Goal: Task Accomplishment & Management: Use online tool/utility

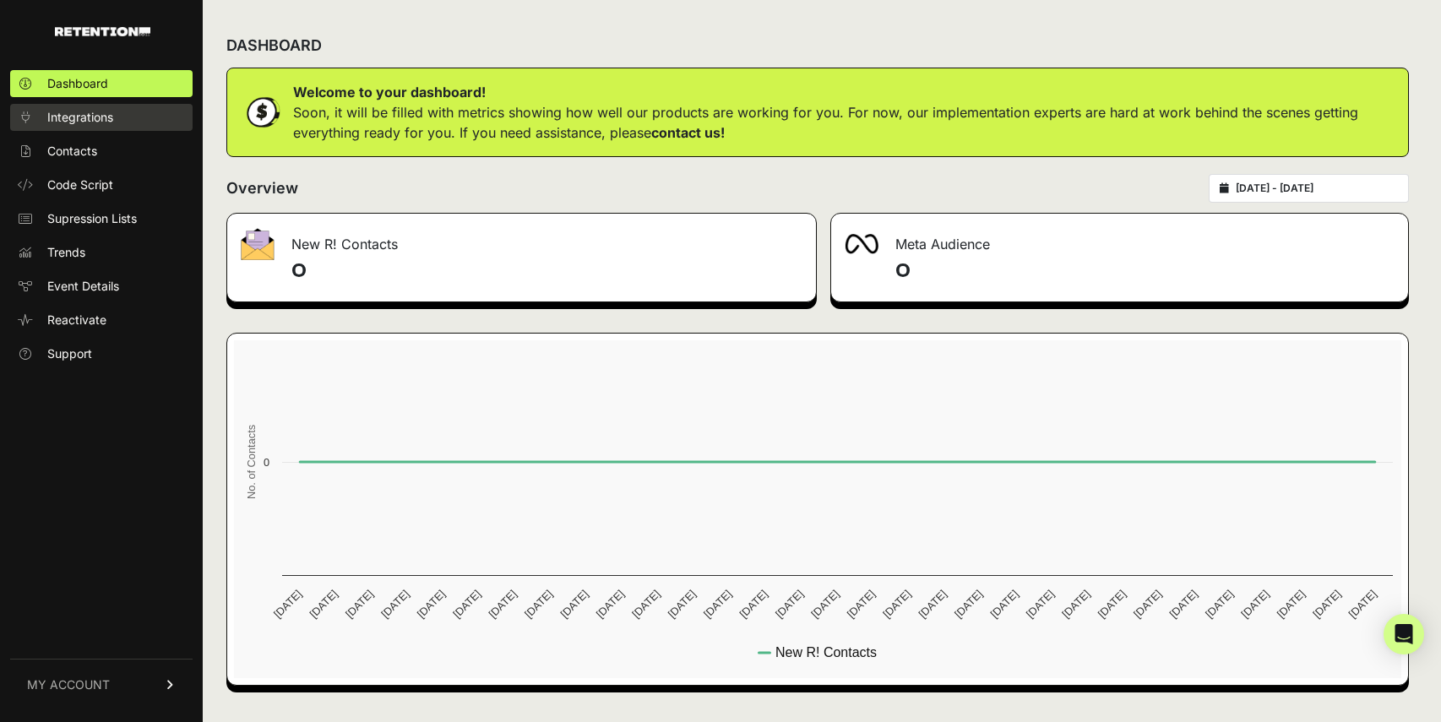
click at [79, 124] on span "Integrations" at bounding box center [80, 117] width 66 height 17
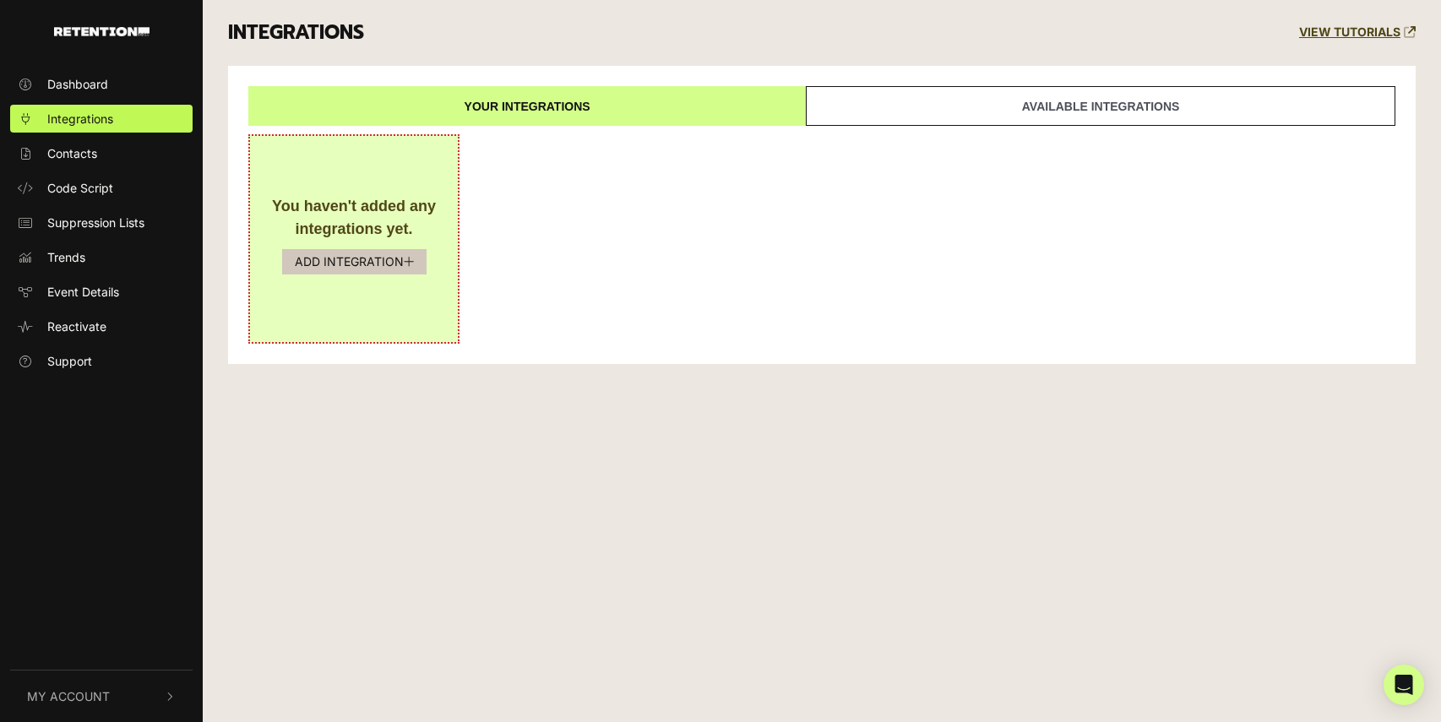
click at [372, 264] on button "ADD INTEGRATION" at bounding box center [354, 261] width 144 height 25
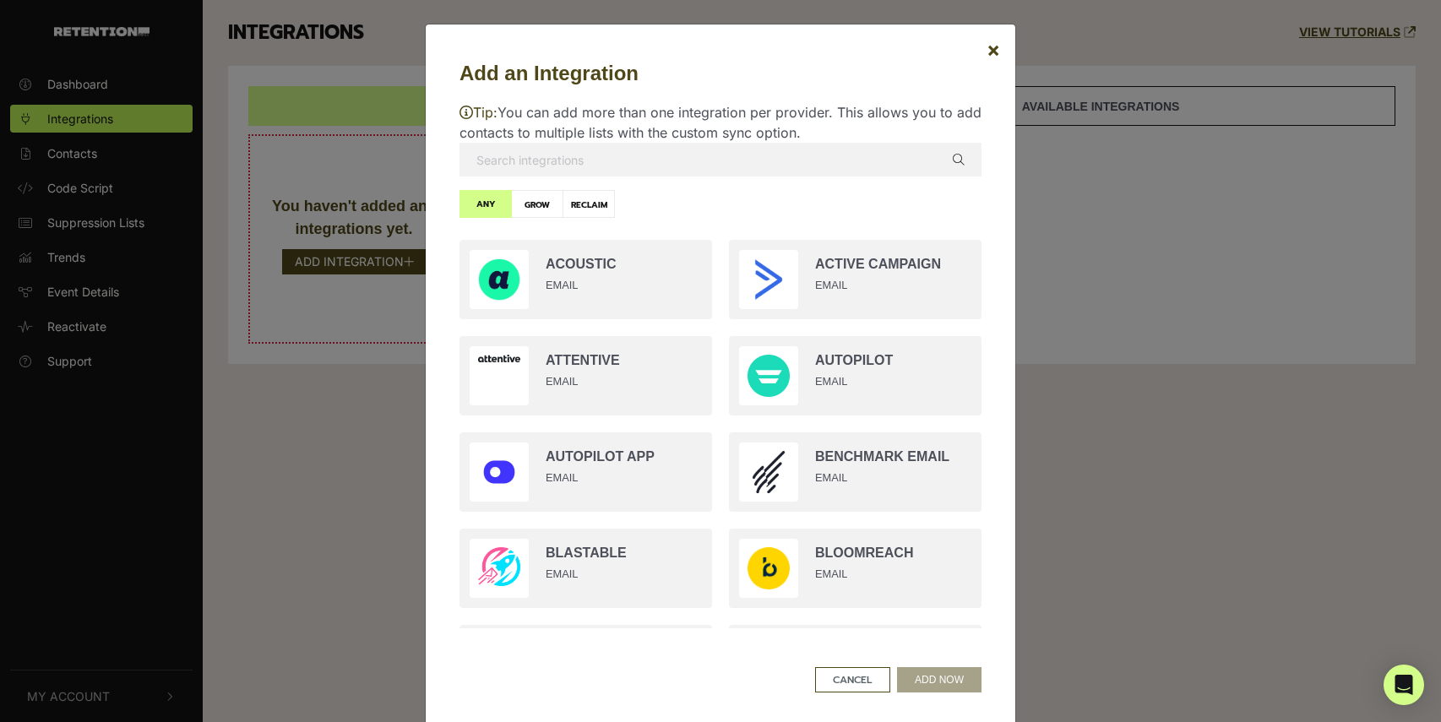
click at [639, 160] on input "text" at bounding box center [720, 160] width 522 height 34
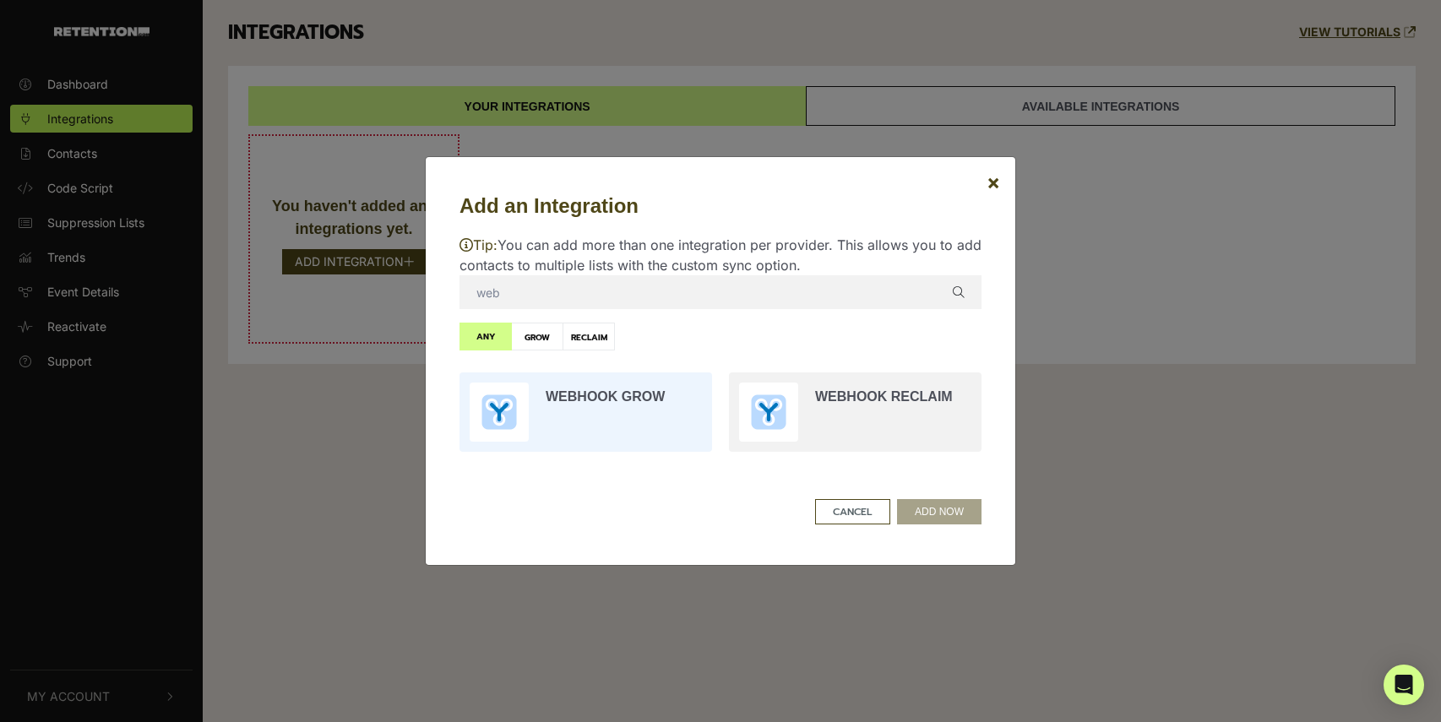
type input "web"
click at [518, 413] on input "radio" at bounding box center [585, 412] width 269 height 96
radio input "true"
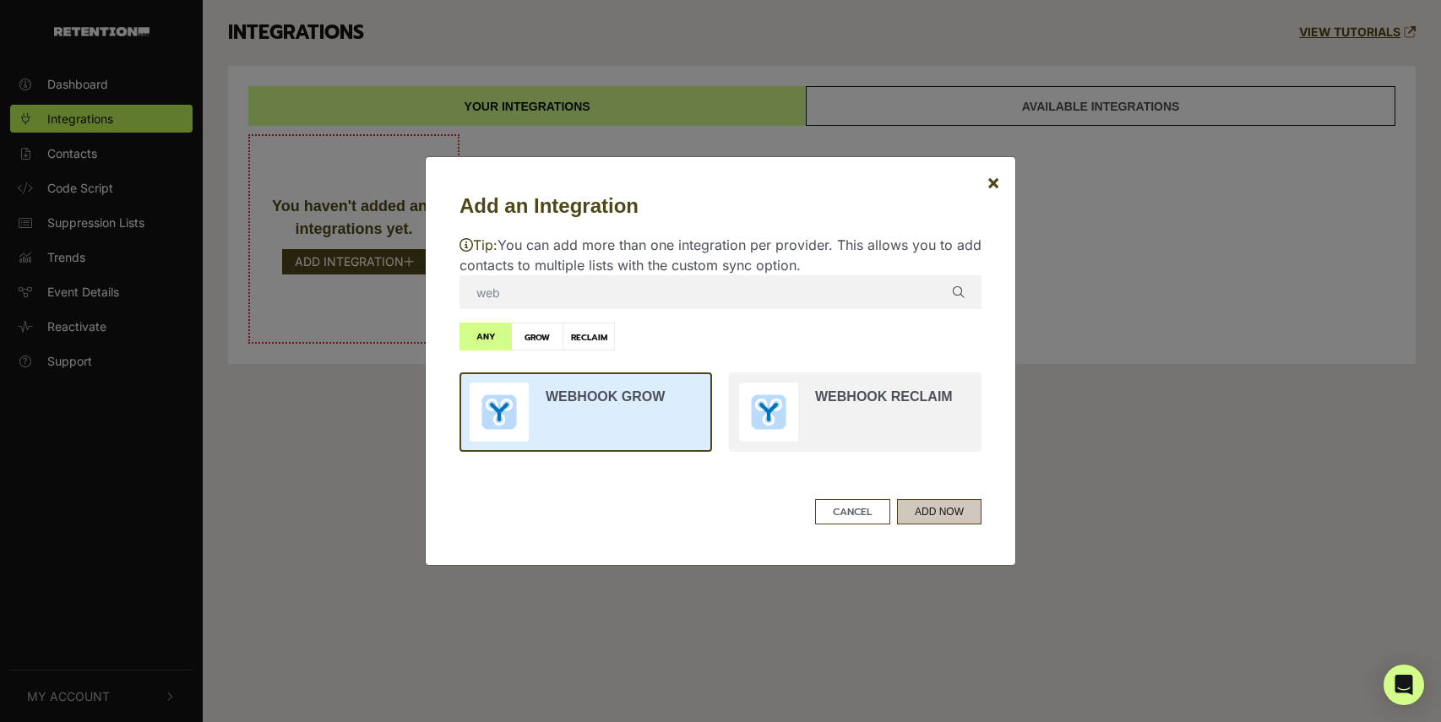
click at [930, 508] on button "ADD NOW" at bounding box center [939, 511] width 84 height 25
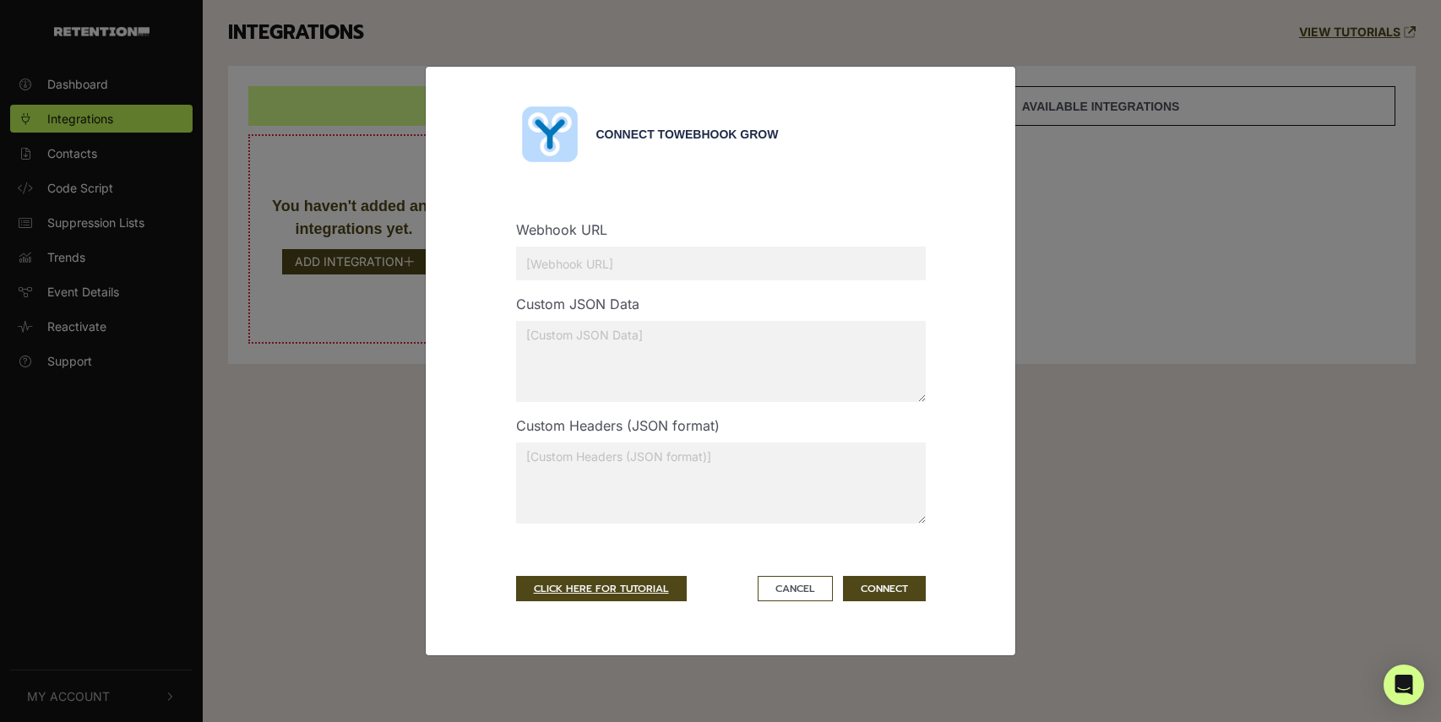
click at [651, 264] on input "text" at bounding box center [721, 264] width 410 height 34
click at [653, 249] on input "text" at bounding box center [721, 264] width 410 height 34
paste input "https://api.thedailyupside.com/subscribers"
type input "https://api.thedailyupside.com/subscribers"
click at [731, 476] on textarea at bounding box center [721, 483] width 410 height 81
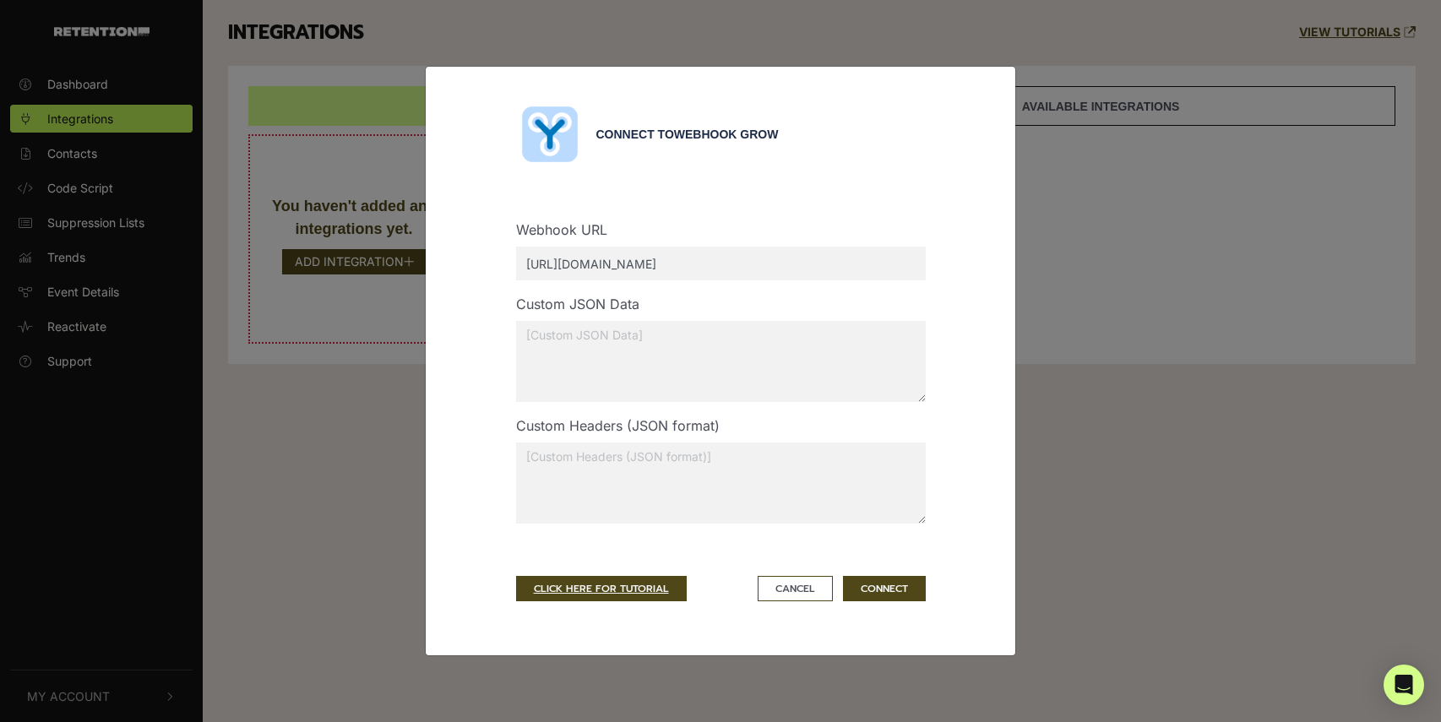
click at [808, 491] on textarea at bounding box center [721, 483] width 410 height 81
paste textarea "'x-api-key: 118B006F-BC95-4434-8A90-817AED9CB277'"
click at [890, 596] on button "CONNECT" at bounding box center [884, 588] width 83 height 25
click at [863, 475] on textarea "x-api-key: 118B006F-BC95-4434-8A90-817AED9CB277" at bounding box center [721, 483] width 410 height 81
click at [577, 457] on textarea "x-api-key: 118B006F-BC95-4434-8A90-817AED9CB277" at bounding box center [721, 483] width 410 height 81
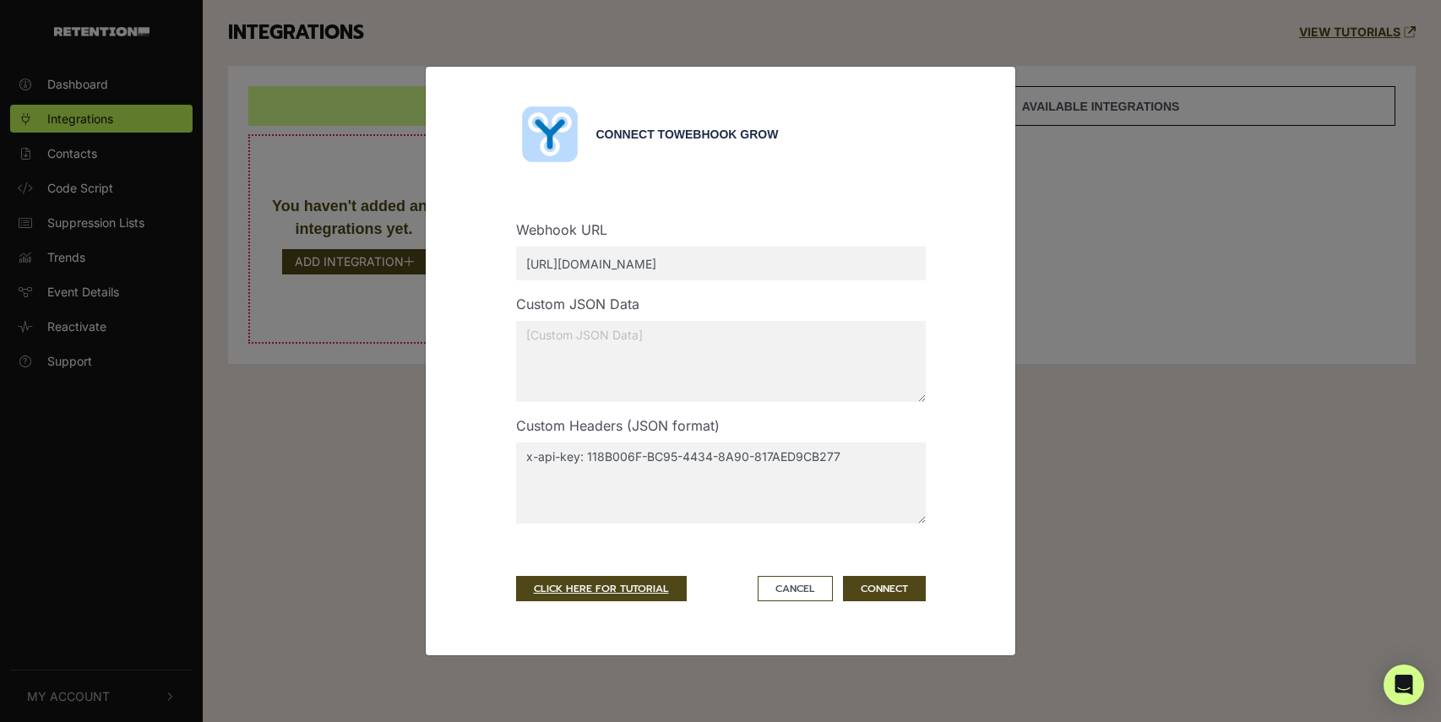
click at [524, 458] on textarea "x-api-key: 118B006F-BC95-4434-8A90-817AED9CB277" at bounding box center [721, 483] width 410 height 81
click at [904, 595] on button "CONNECT" at bounding box center [884, 588] width 83 height 25
drag, startPoint x: 585, startPoint y: 456, endPoint x: 616, endPoint y: 478, distance: 37.5
click at [586, 458] on textarea ""x-api-key: 118B006F-BC95-4434-8A90-817AED9CB277"" at bounding box center [721, 483] width 410 height 81
drag, startPoint x: 594, startPoint y: 452, endPoint x: 600, endPoint y: 463, distance: 12.9
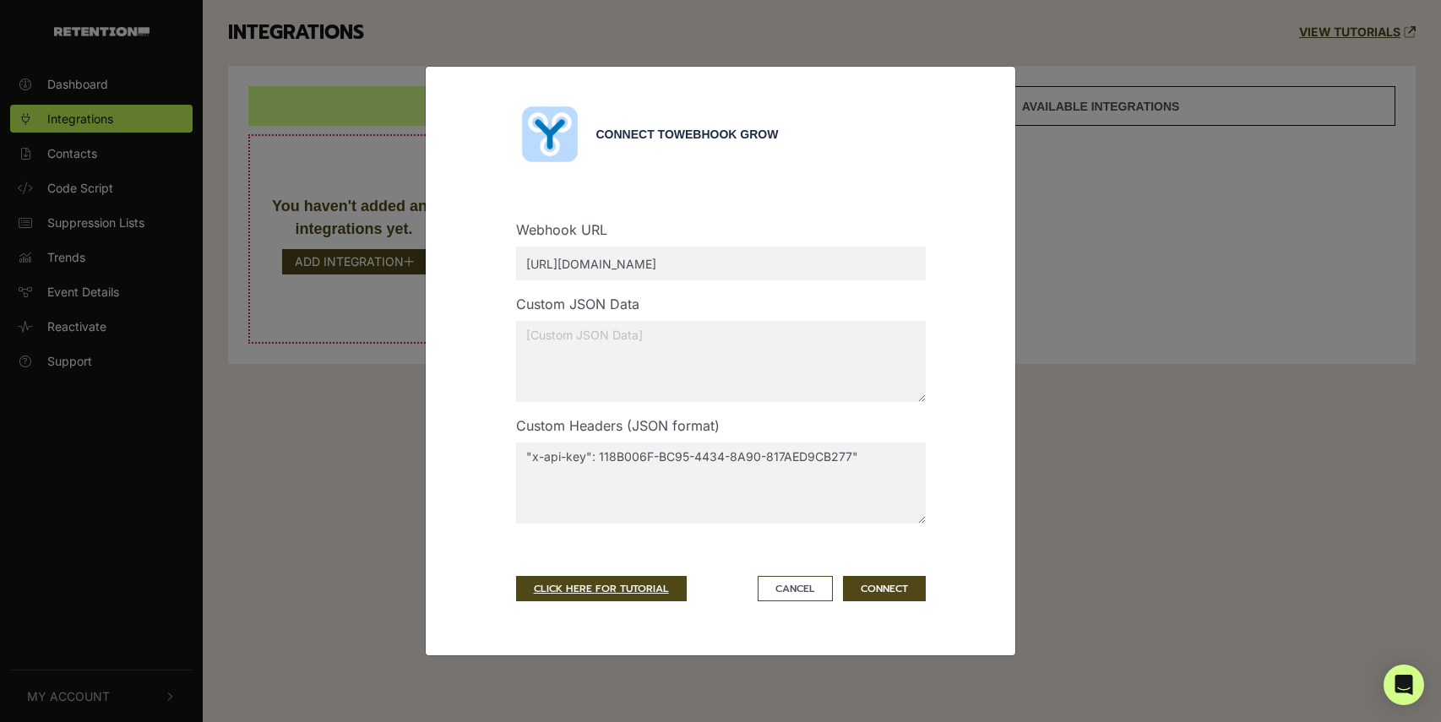
click at [594, 454] on textarea ""x-api-key": 118B006F-BC95-4434-8A90-817AED9CB277"" at bounding box center [721, 483] width 410 height 81
click at [606, 457] on textarea "{"x-api-key": {118B006F-BC95-4434-8A90-817AED9CB277"" at bounding box center [721, 483] width 410 height 81
type textarea "{"x-api-key": "118B006F-BC95-4434-8A90-817AED9CB277"}"
click at [895, 594] on button "CONNECT" at bounding box center [884, 588] width 83 height 25
drag, startPoint x: 790, startPoint y: 278, endPoint x: 790, endPoint y: 269, distance: 8.5
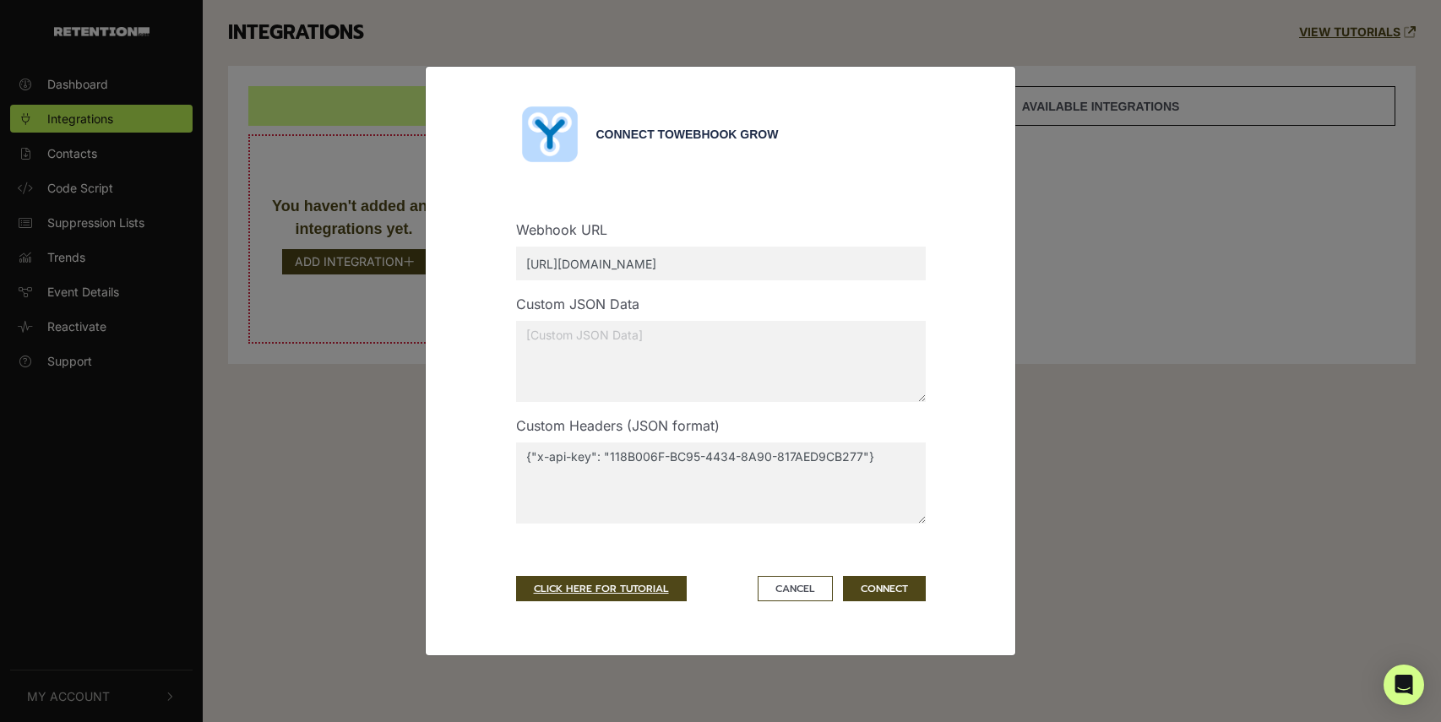
click at [790, 271] on div "Webhook URL https://api.thedailyupside.com/subscribers" at bounding box center [720, 257] width 435 height 74
click at [790, 268] on input "https://api.thedailyupside.com/subscribers" at bounding box center [721, 264] width 410 height 34
type input "https://api.thedailyupside.com/subscriber"
click at [877, 583] on button "CONNECT" at bounding box center [884, 588] width 83 height 25
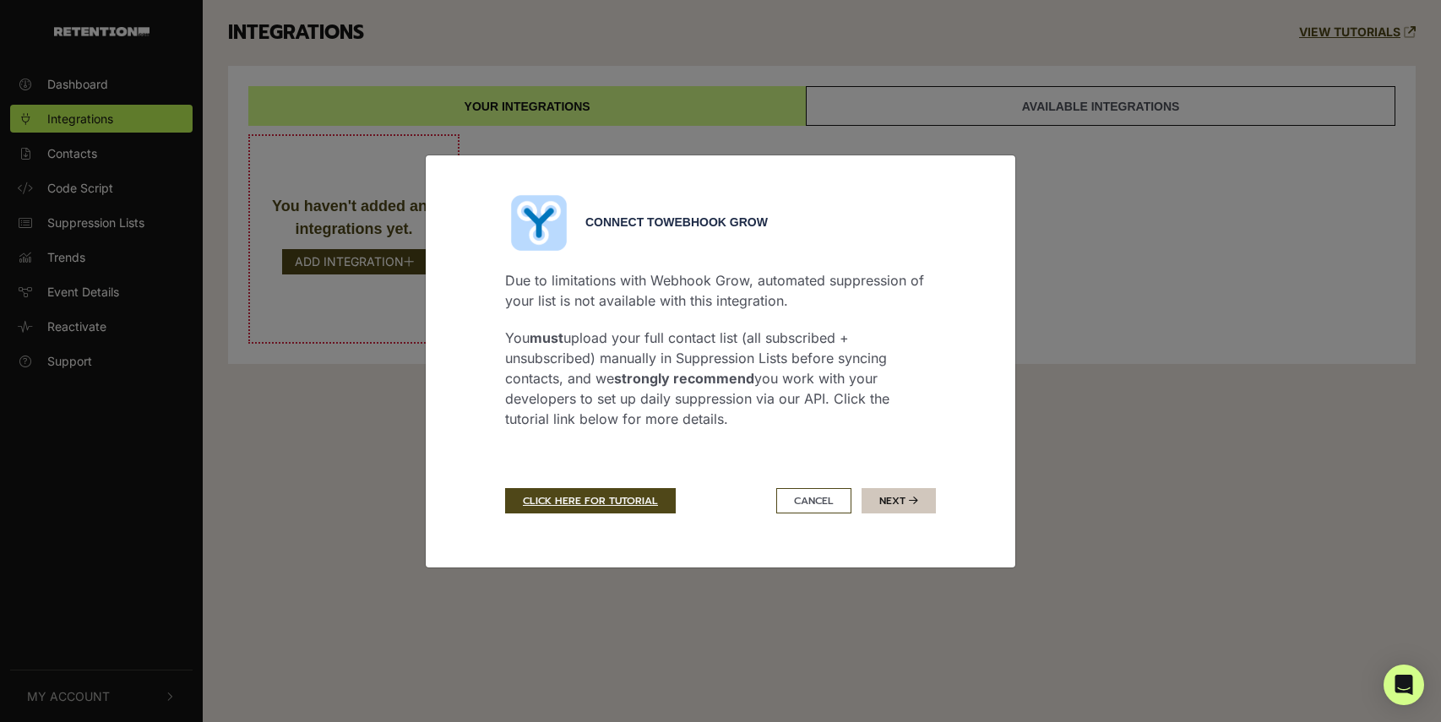
click at [888, 506] on button "Next" at bounding box center [898, 500] width 74 height 25
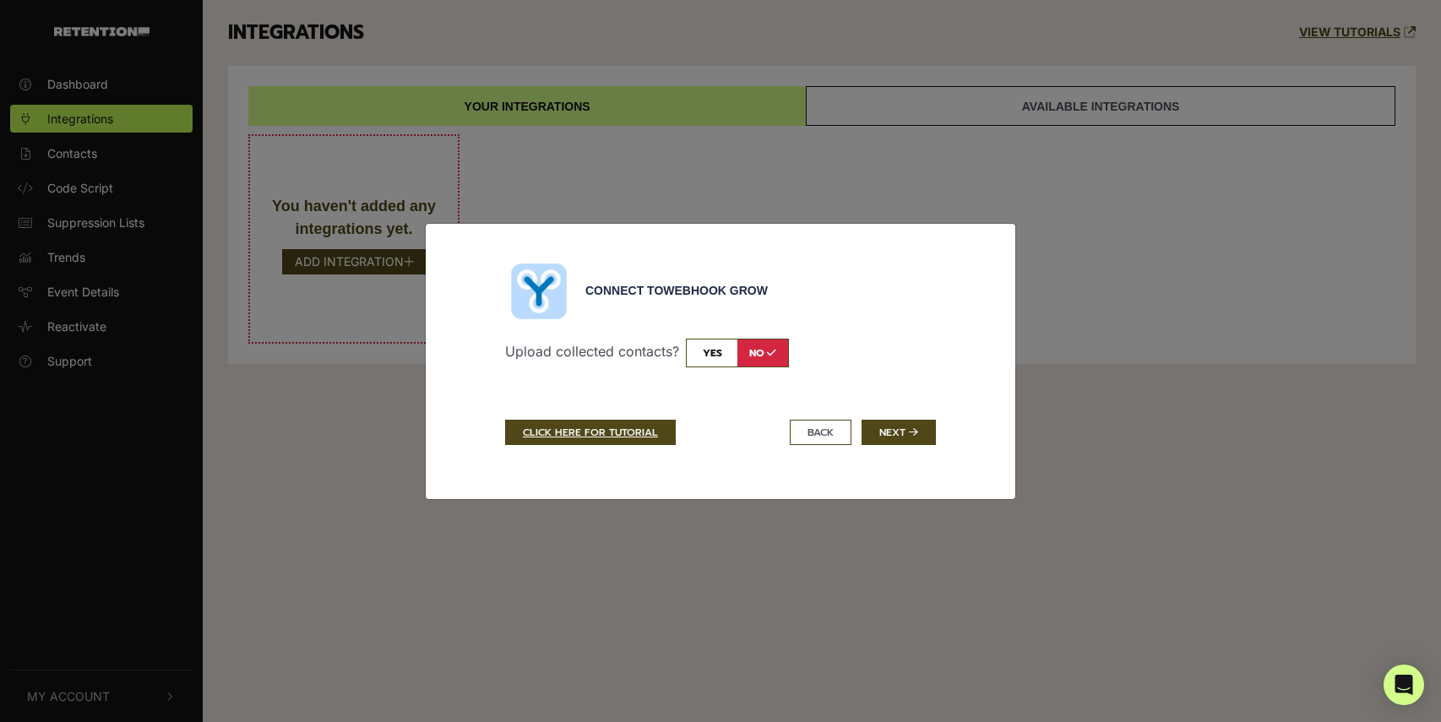
click at [769, 359] on input "checkbox" at bounding box center [737, 353] width 103 height 29
click at [765, 356] on input "checkbox" at bounding box center [737, 353] width 103 height 29
checkbox input "false"
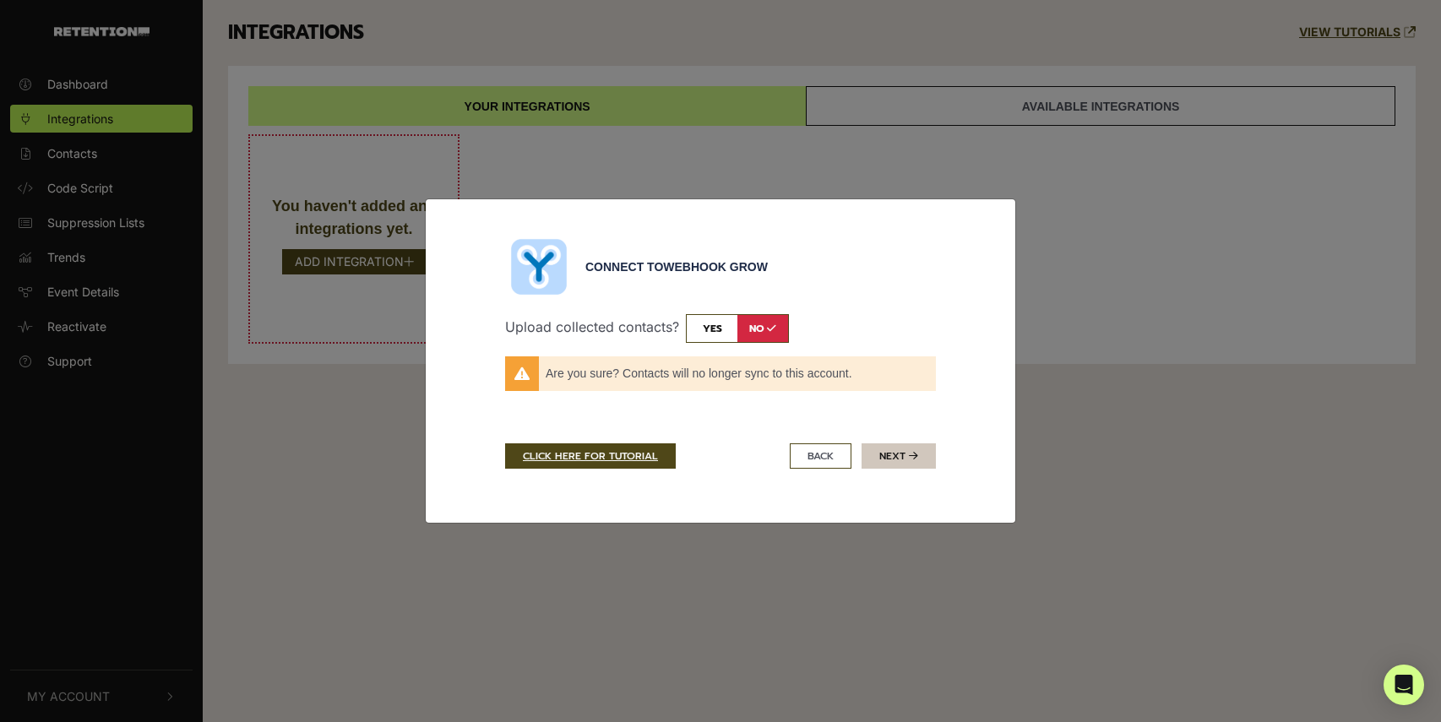
click at [905, 463] on button "Next" at bounding box center [898, 455] width 74 height 25
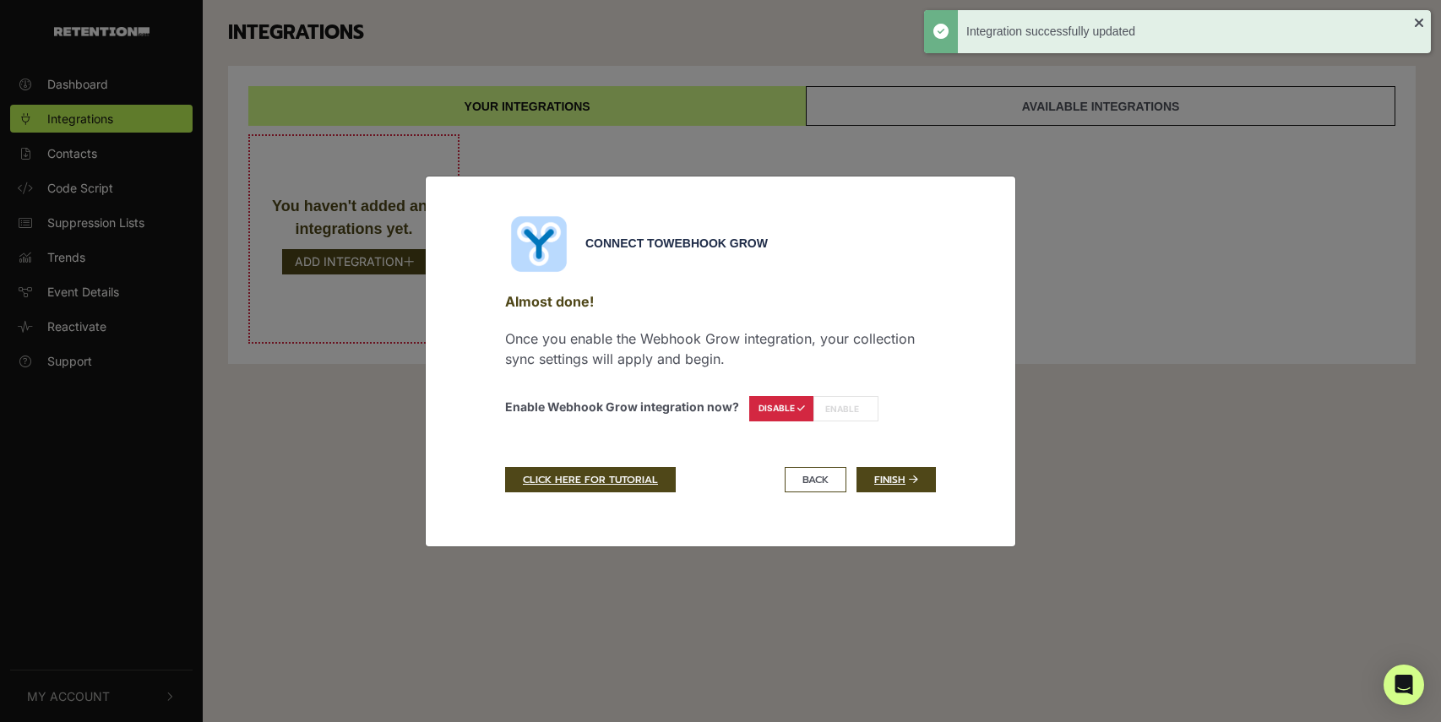
click at [830, 413] on label "ENABLE" at bounding box center [845, 408] width 65 height 25
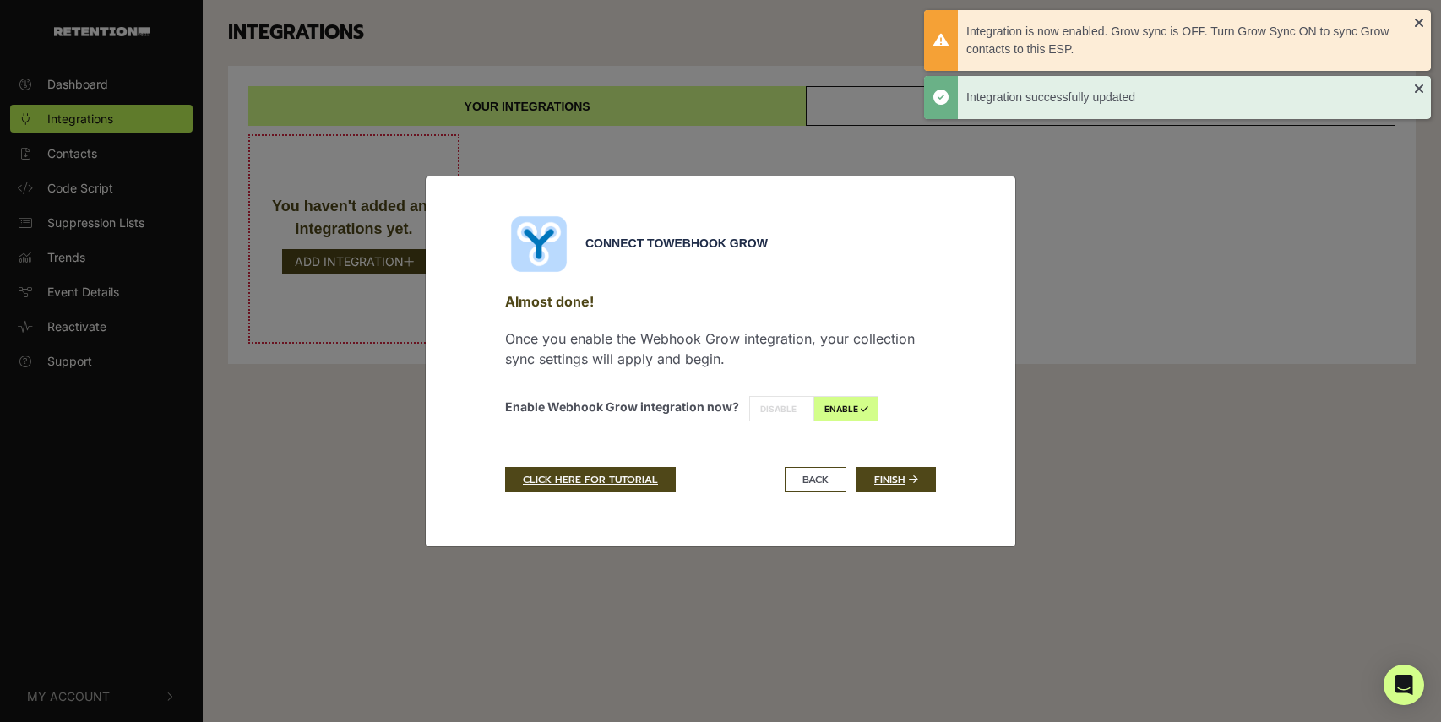
click at [787, 407] on label "DISABLE" at bounding box center [781, 408] width 65 height 25
radio input "true"
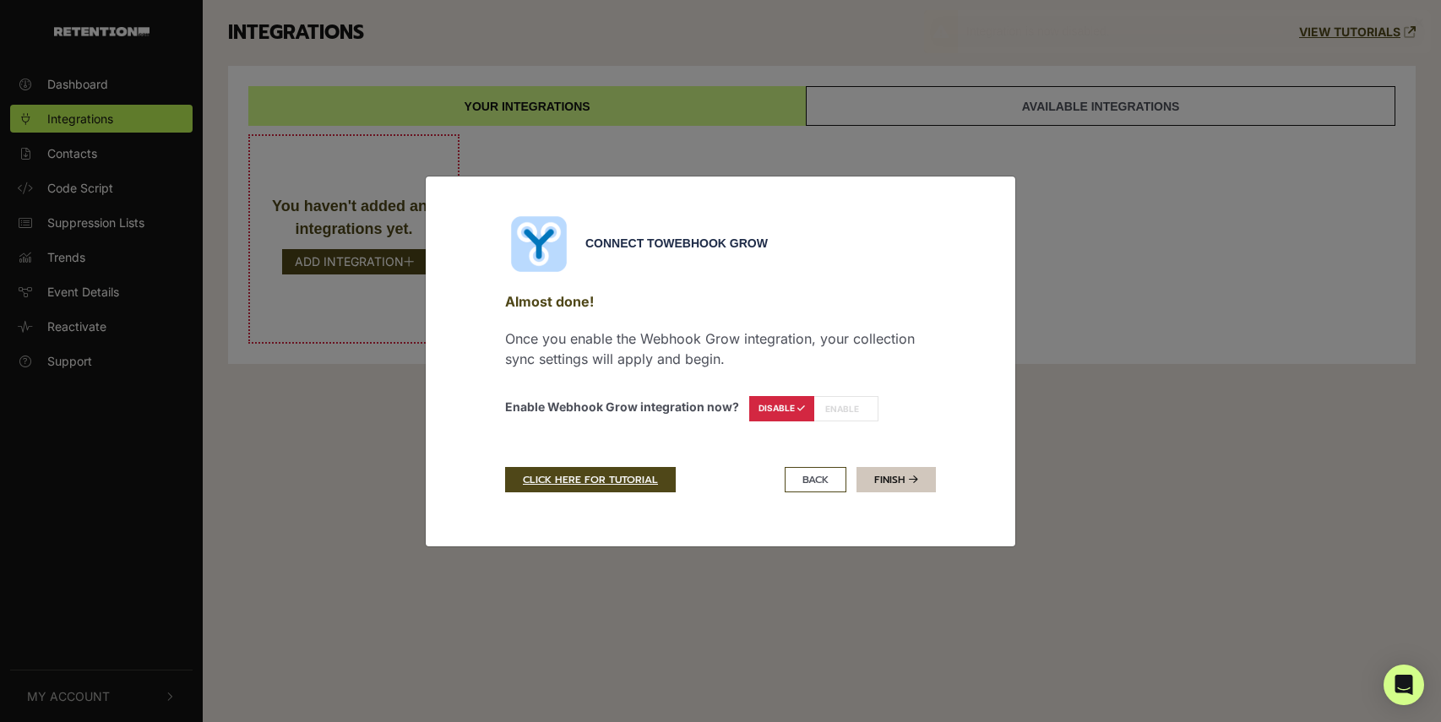
click at [900, 479] on link "Finish" at bounding box center [895, 479] width 79 height 25
